Goal: Use online tool/utility: Utilize a website feature to perform a specific function

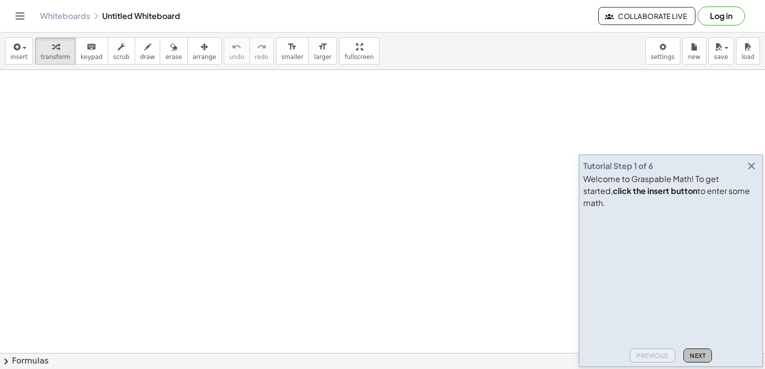
click at [695, 356] on span "Next" at bounding box center [697, 356] width 16 height 8
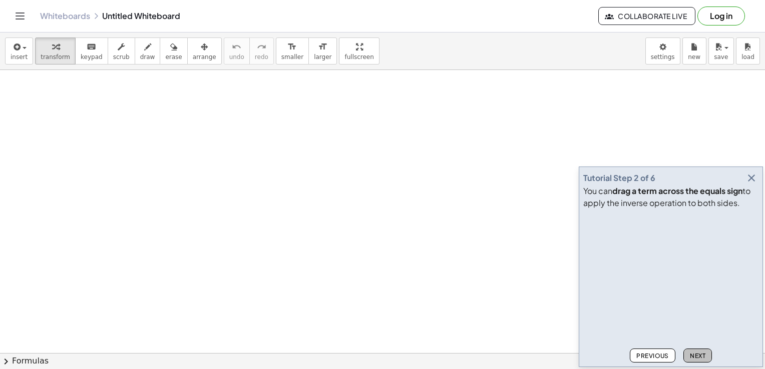
click at [695, 356] on span "Next" at bounding box center [697, 356] width 16 height 8
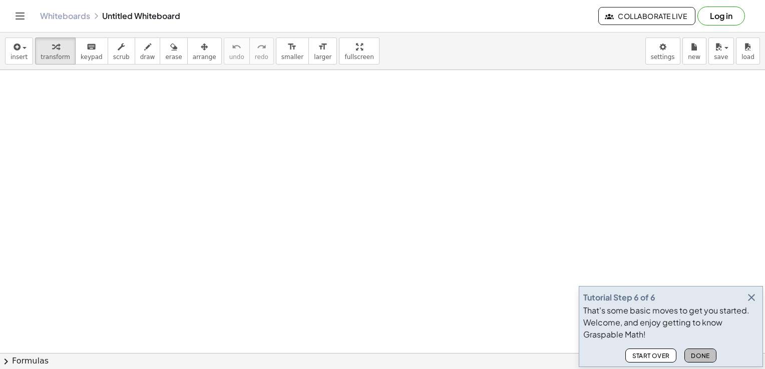
click at [695, 356] on span "Done" at bounding box center [699, 356] width 19 height 8
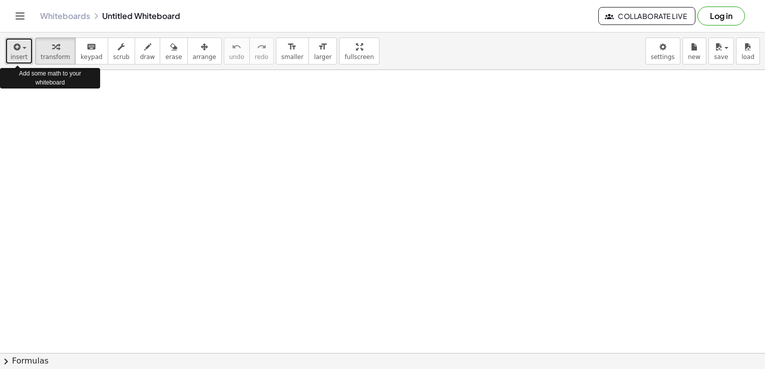
click at [22, 54] on span "insert" at bounding box center [19, 57] width 17 height 7
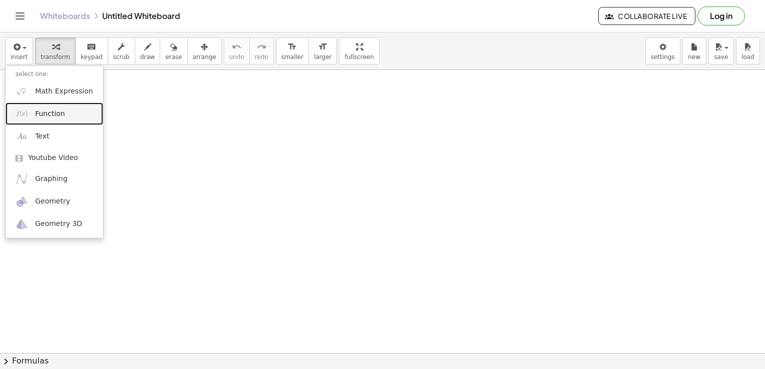
click at [58, 113] on span "Function" at bounding box center [50, 114] width 30 height 10
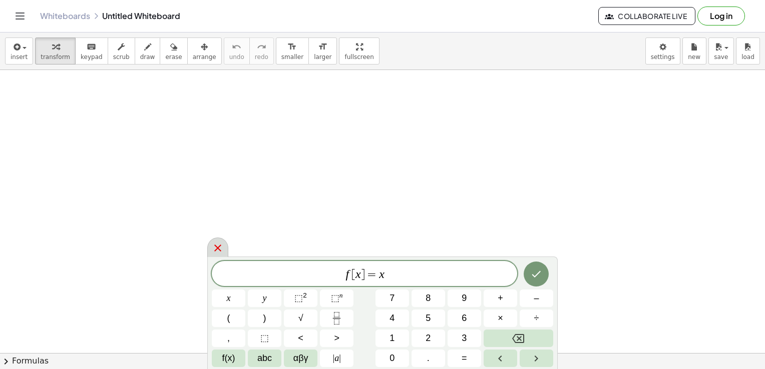
click at [215, 242] on div at bounding box center [217, 248] width 21 height 20
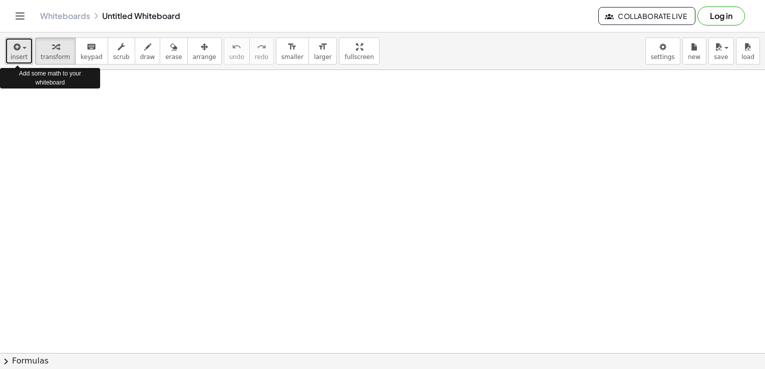
click at [21, 51] on span "button" at bounding box center [22, 48] width 2 height 7
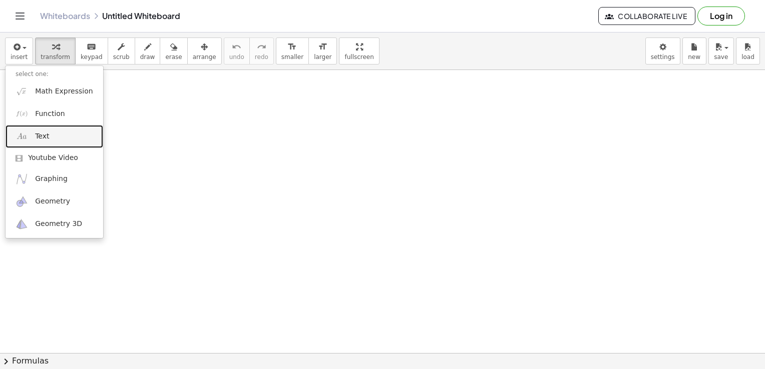
click at [39, 139] on span "Text" at bounding box center [42, 137] width 14 height 10
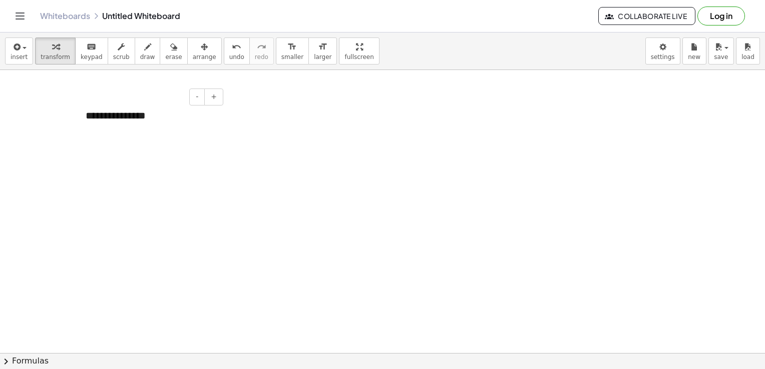
click at [154, 120] on div "**********" at bounding box center [151, 116] width 150 height 35
drag, startPoint x: 154, startPoint y: 120, endPoint x: 134, endPoint y: 120, distance: 20.0
click at [134, 120] on div "**********" at bounding box center [151, 116] width 150 height 35
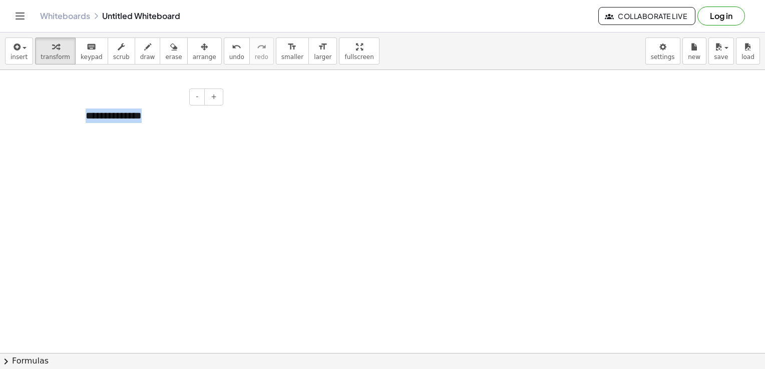
click at [156, 120] on div "**********" at bounding box center [151, 116] width 150 height 35
drag, startPoint x: 156, startPoint y: 120, endPoint x: 213, endPoint y: 97, distance: 61.0
click at [213, 99] on div "**********" at bounding box center [151, 116] width 150 height 35
drag, startPoint x: 213, startPoint y: 97, endPoint x: 197, endPoint y: 95, distance: 15.6
click at [197, 95] on div "- +" at bounding box center [206, 97] width 34 height 17
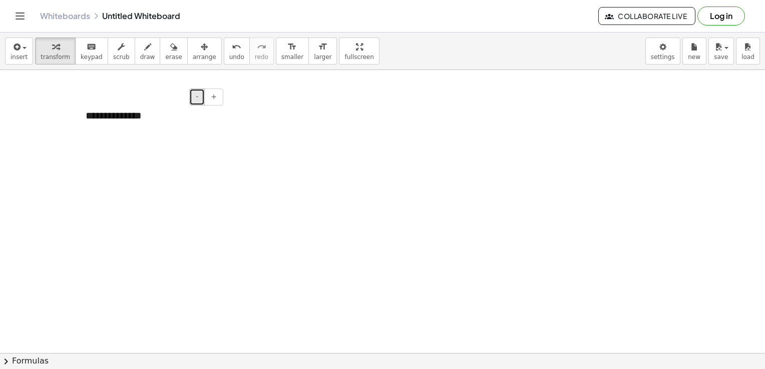
click at [197, 95] on span "-" at bounding box center [197, 97] width 3 height 8
click at [125, 120] on div "**********" at bounding box center [151, 115] width 150 height 33
click at [141, 119] on div "**********" at bounding box center [151, 115] width 150 height 33
click at [196, 101] on button "-" at bounding box center [197, 97] width 16 height 17
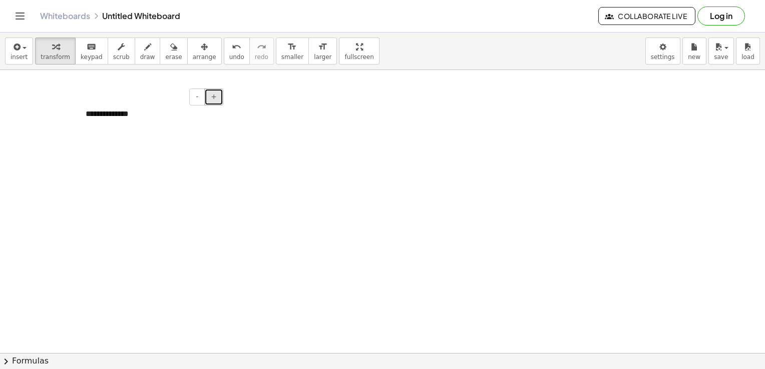
click at [215, 95] on span "+" at bounding box center [214, 97] width 6 height 8
click at [141, 122] on div "**********" at bounding box center [151, 116] width 150 height 35
click at [41, 54] on span "transform" at bounding box center [56, 57] width 30 height 7
click at [23, 58] on span "insert" at bounding box center [19, 57] width 17 height 7
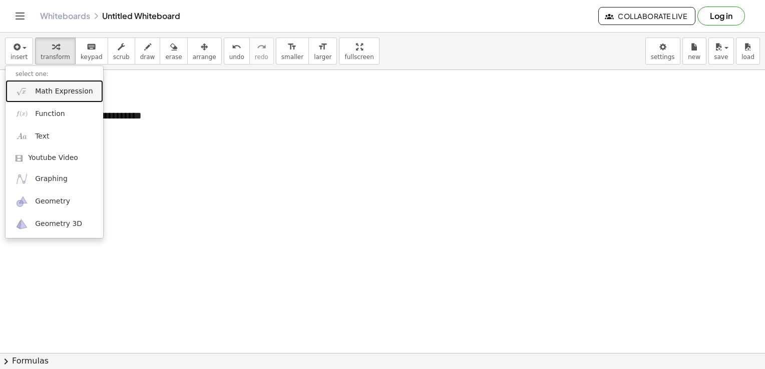
click at [54, 95] on span "Math Expression" at bounding box center [64, 92] width 58 height 10
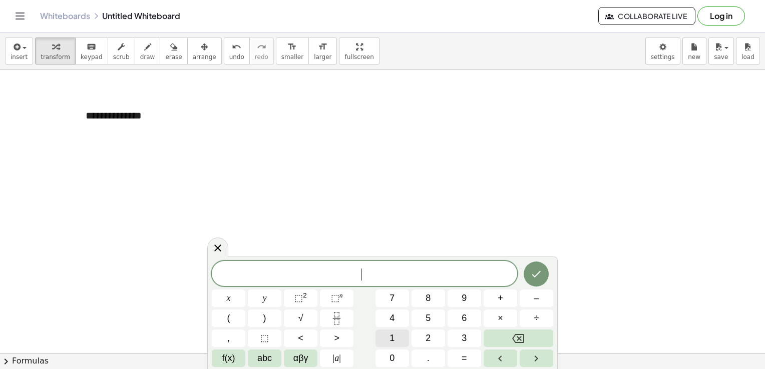
click at [393, 333] on span "1" at bounding box center [391, 339] width 5 height 14
click at [342, 315] on icon "Fraction" at bounding box center [336, 318] width 13 height 13
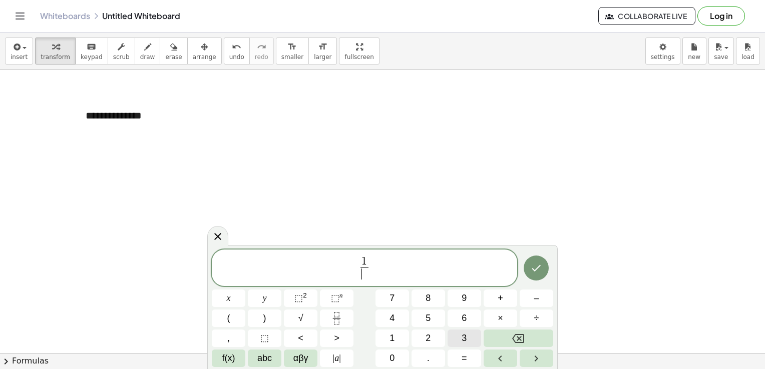
click at [455, 337] on button "3" at bounding box center [464, 339] width 34 height 18
click at [467, 364] on button "=" at bounding box center [464, 359] width 34 height 18
click at [501, 337] on button "Backspace" at bounding box center [518, 339] width 70 height 18
click at [543, 356] on button "Right arrow" at bounding box center [536, 359] width 34 height 18
click at [453, 359] on button "=" at bounding box center [464, 359] width 34 height 18
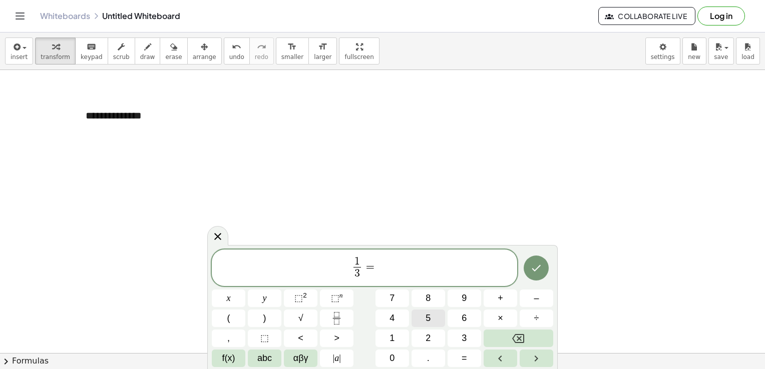
click at [422, 319] on button "5" at bounding box center [428, 319] width 34 height 18
click at [526, 316] on button "÷" at bounding box center [536, 319] width 34 height 18
click at [505, 340] on button "Backspace" at bounding box center [518, 339] width 70 height 18
click at [333, 323] on icon "Fraction" at bounding box center [336, 318] width 13 height 13
click at [468, 316] on button "6" at bounding box center [464, 319] width 34 height 18
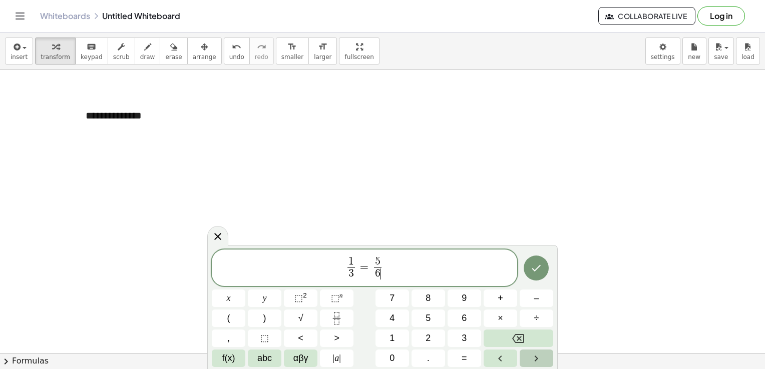
click at [542, 357] on button "Right arrow" at bounding box center [536, 359] width 34 height 18
click at [492, 290] on button "+" at bounding box center [500, 299] width 34 height 18
click at [259, 356] on span "abc" at bounding box center [264, 359] width 15 height 14
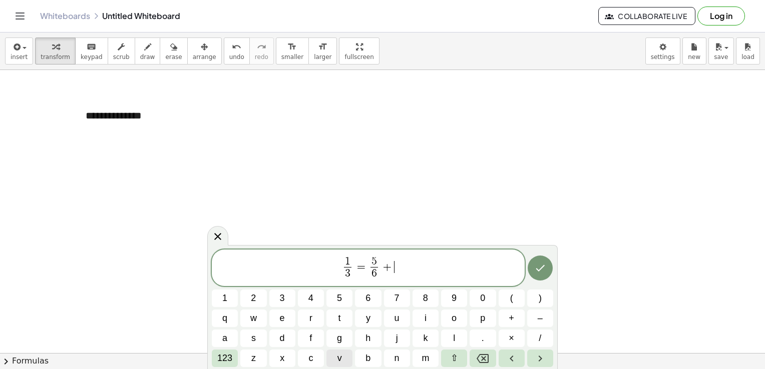
click at [337, 353] on span "v" at bounding box center [339, 359] width 5 height 14
click at [540, 263] on icon "Done" at bounding box center [540, 268] width 12 height 12
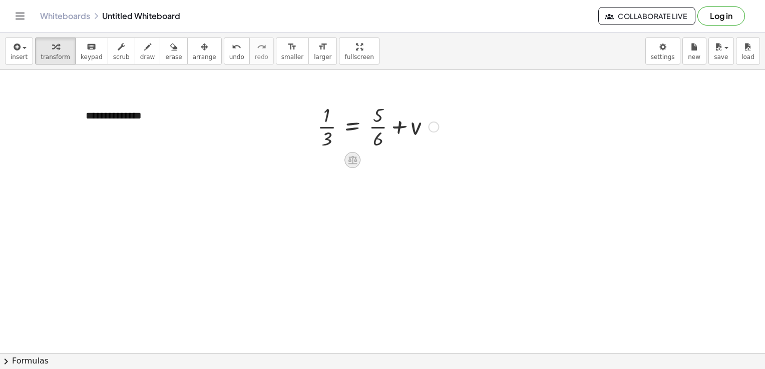
click at [352, 156] on icon at bounding box center [352, 160] width 9 height 9
click at [335, 156] on span "−" at bounding box center [332, 160] width 6 height 15
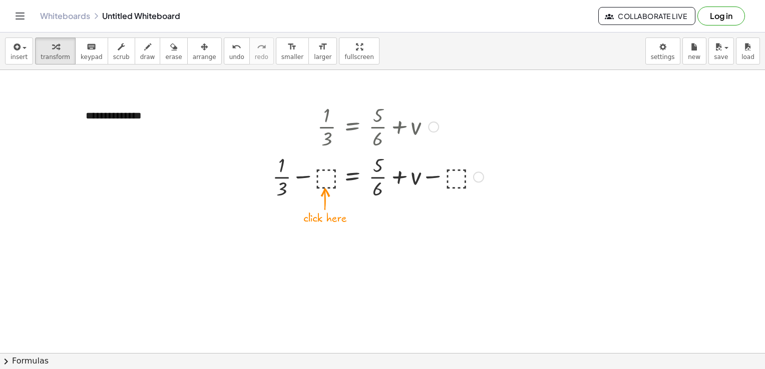
click at [323, 173] on div at bounding box center [377, 176] width 221 height 50
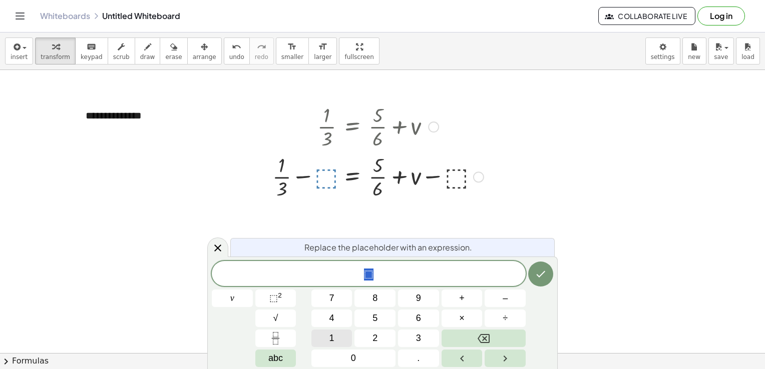
click at [328, 337] on button "1" at bounding box center [331, 339] width 41 height 18
click at [290, 334] on button "Fraction" at bounding box center [275, 339] width 41 height 18
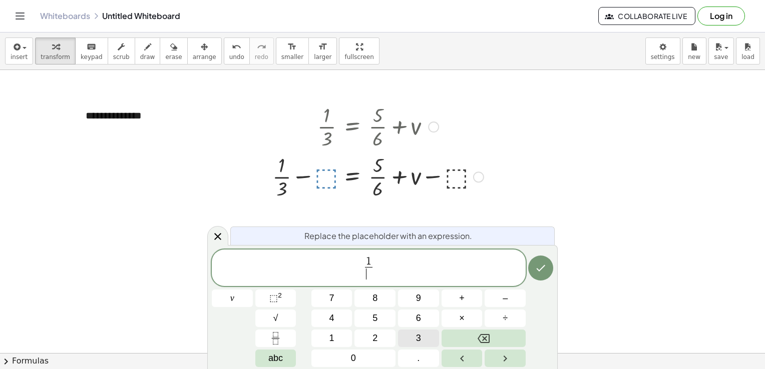
click at [408, 341] on button "3" at bounding box center [418, 339] width 41 height 18
click at [542, 266] on icon "Done" at bounding box center [540, 268] width 12 height 12
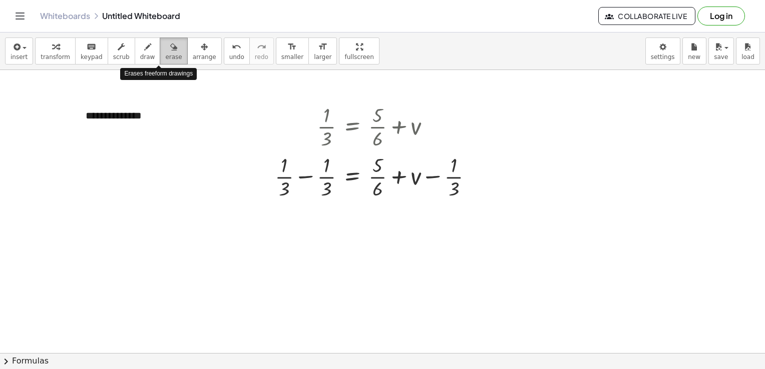
click at [165, 56] on span "erase" at bounding box center [173, 57] width 17 height 7
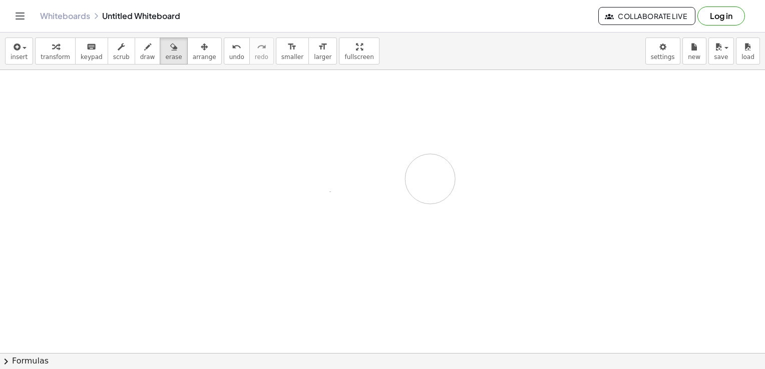
drag, startPoint x: 82, startPoint y: 115, endPoint x: 303, endPoint y: 171, distance: 228.3
drag, startPoint x: 337, startPoint y: 125, endPoint x: 331, endPoint y: 146, distance: 22.2
drag, startPoint x: 276, startPoint y: 119, endPoint x: 452, endPoint y: 197, distance: 192.4
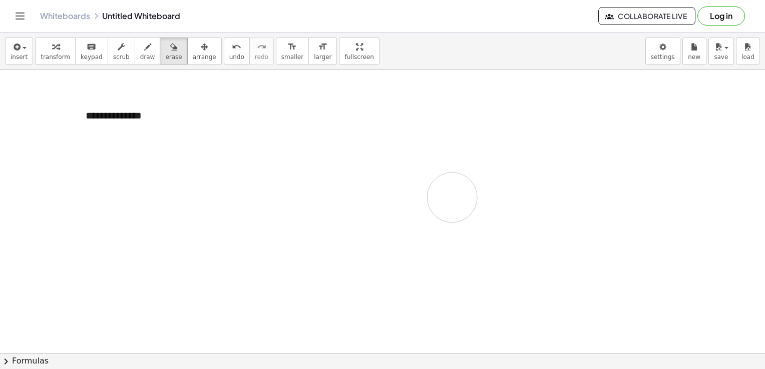
drag, startPoint x: 452, startPoint y: 197, endPoint x: 274, endPoint y: 229, distance: 181.0
drag, startPoint x: 480, startPoint y: 189, endPoint x: 531, endPoint y: 196, distance: 51.0
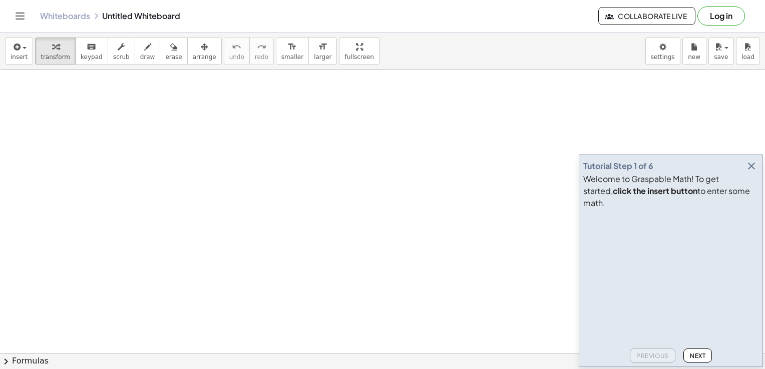
click at [695, 356] on span "Next" at bounding box center [697, 356] width 16 height 8
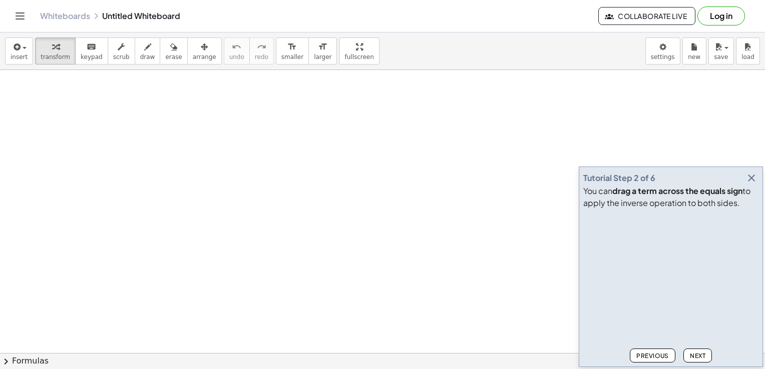
drag, startPoint x: 695, startPoint y: 358, endPoint x: 531, endPoint y: 327, distance: 167.4
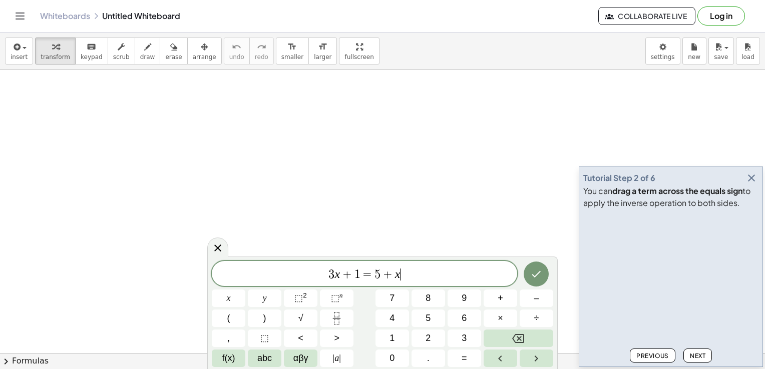
click at [759, 183] on div "Tutorial Step 2 of 6 You can drag a term across the equals sign to apply the in…" at bounding box center [670, 267] width 184 height 201
click at [750, 179] on icon "button" at bounding box center [751, 178] width 12 height 12
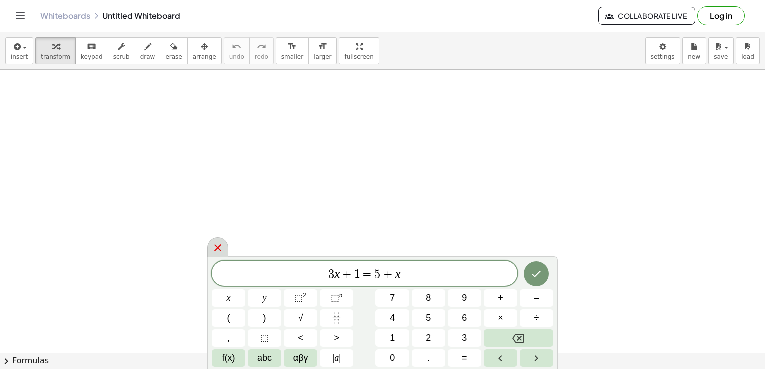
click at [221, 245] on icon at bounding box center [218, 248] width 12 height 12
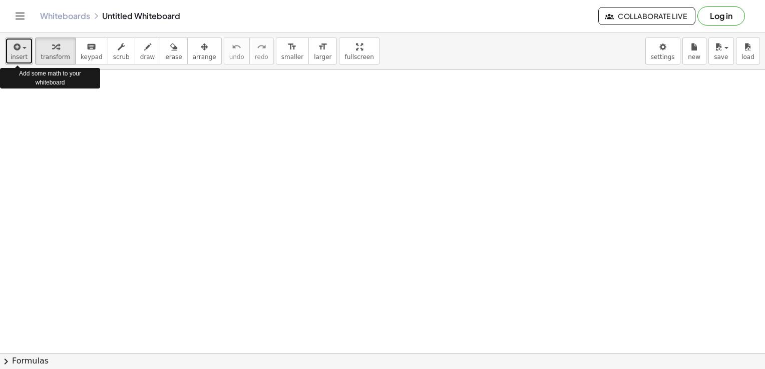
click at [18, 53] on icon "button" at bounding box center [16, 47] width 9 height 12
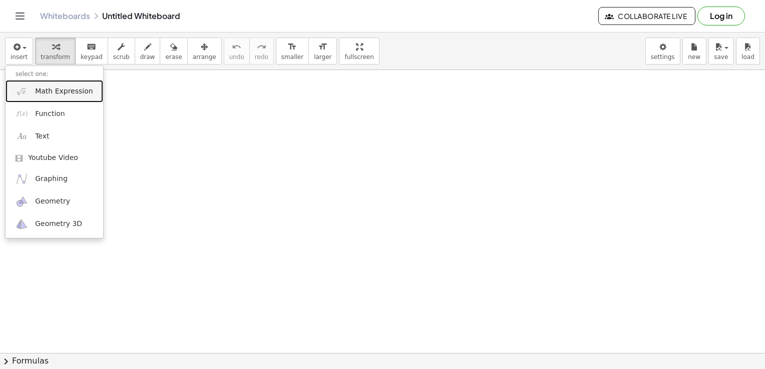
click at [55, 92] on span "Math Expression" at bounding box center [64, 92] width 58 height 10
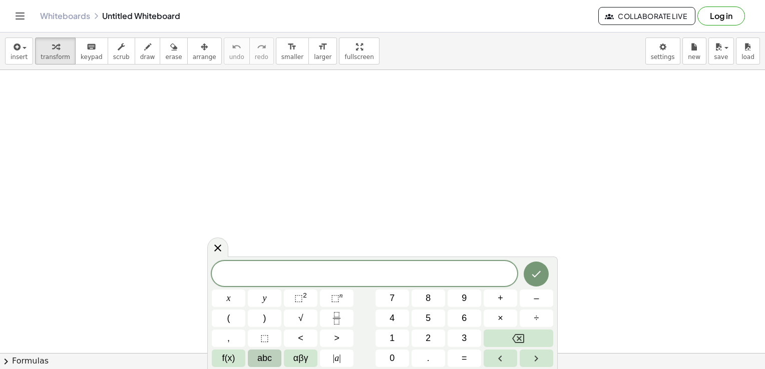
click at [266, 354] on span "abc" at bounding box center [264, 359] width 15 height 14
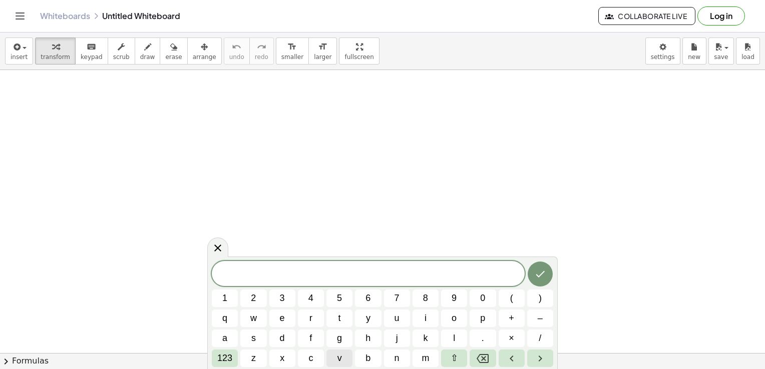
click at [335, 352] on button "v" at bounding box center [339, 359] width 26 height 18
click at [228, 358] on span "123" at bounding box center [224, 359] width 15 height 14
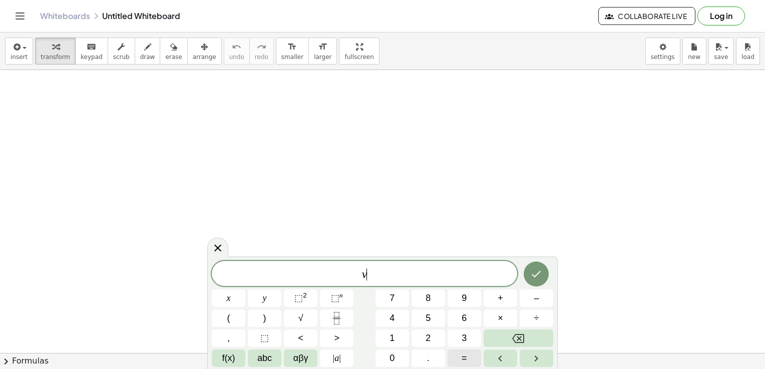
click at [462, 360] on span "=" at bounding box center [464, 359] width 6 height 14
click at [396, 331] on button "1" at bounding box center [392, 339] width 34 height 18
click at [337, 320] on icon "Fraction" at bounding box center [336, 318] width 13 height 13
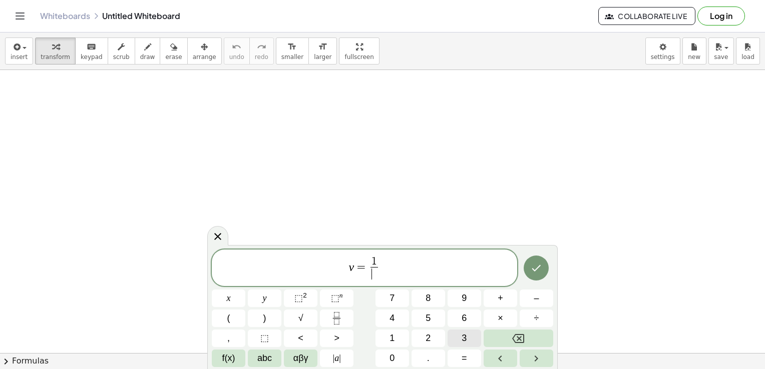
click at [464, 336] on span "3" at bounding box center [463, 339] width 5 height 14
click at [534, 301] on span "–" at bounding box center [535, 299] width 5 height 14
click at [523, 334] on icon "Backspace" at bounding box center [518, 338] width 12 height 9
click at [535, 357] on icon "Right arrow" at bounding box center [536, 359] width 12 height 12
click at [532, 294] on button "–" at bounding box center [536, 299] width 34 height 18
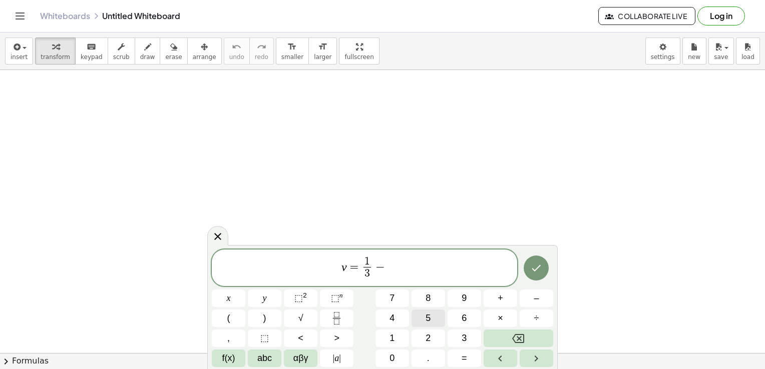
click at [424, 319] on button "5" at bounding box center [428, 319] width 34 height 18
click at [335, 318] on rect "Fraction" at bounding box center [337, 318] width 8 height 1
click at [457, 319] on button "6" at bounding box center [464, 319] width 34 height 18
click at [533, 267] on icon "Done" at bounding box center [536, 268] width 12 height 12
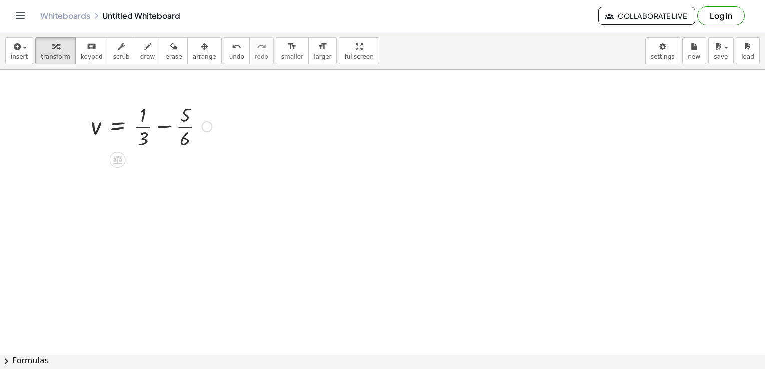
click at [206, 129] on div at bounding box center [206, 127] width 11 height 11
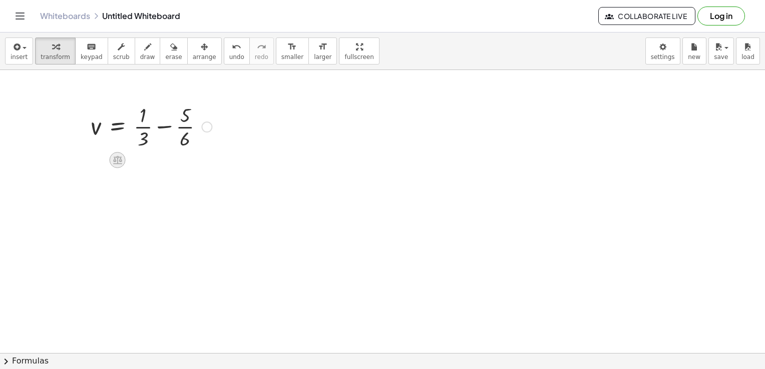
click at [116, 161] on icon at bounding box center [117, 160] width 11 height 11
click at [116, 164] on span "×" at bounding box center [118, 160] width 6 height 15
click at [229, 57] on span "undo" at bounding box center [236, 57] width 15 height 7
click at [121, 157] on icon at bounding box center [117, 160] width 9 height 9
drag, startPoint x: 214, startPoint y: 51, endPoint x: 204, endPoint y: 125, distance: 74.7
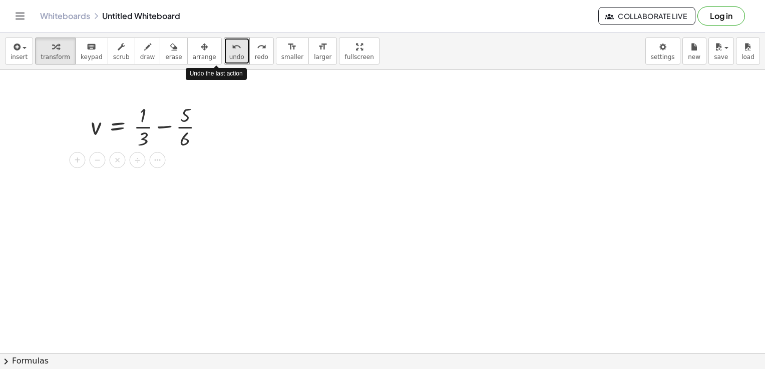
click at [118, 127] on div "v = + · 1 · 3 − · 5 · 6 + − × ÷" at bounding box center [118, 127] width 0 height 0
